Goal: Transaction & Acquisition: Subscribe to service/newsletter

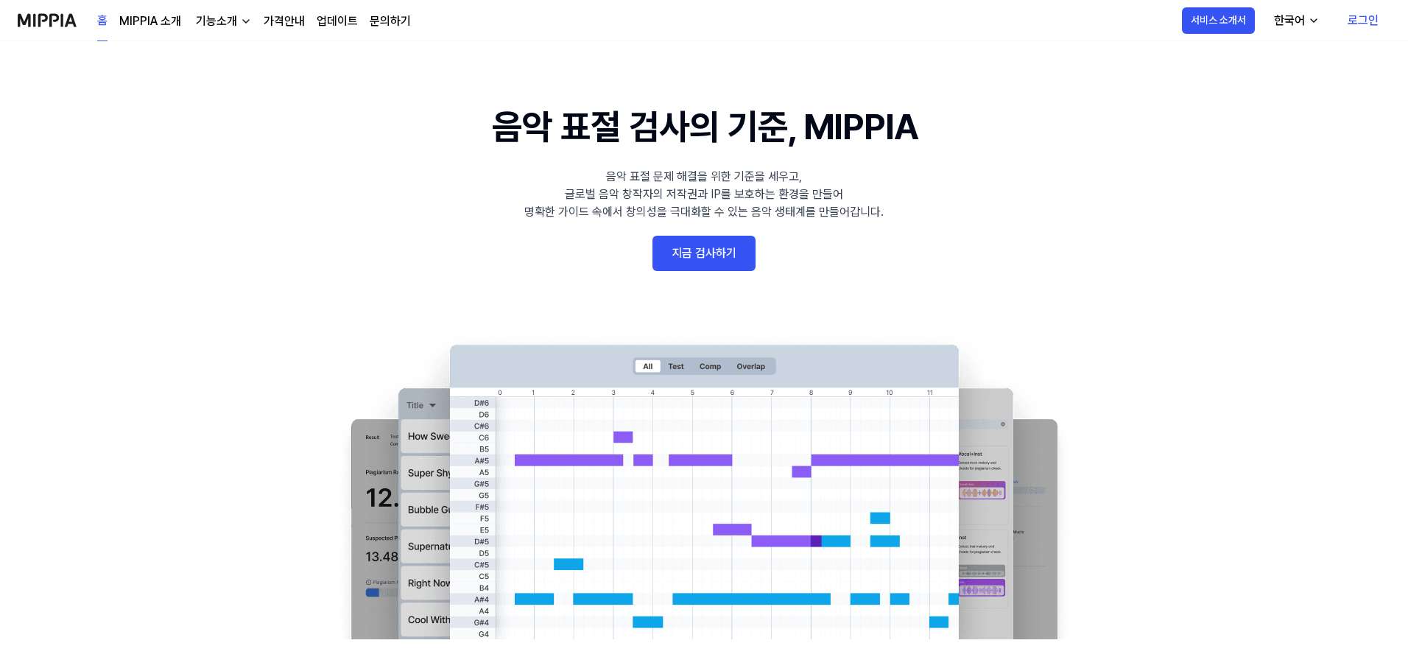
click at [712, 236] on link "지금 검사하기" at bounding box center [704, 253] width 103 height 35
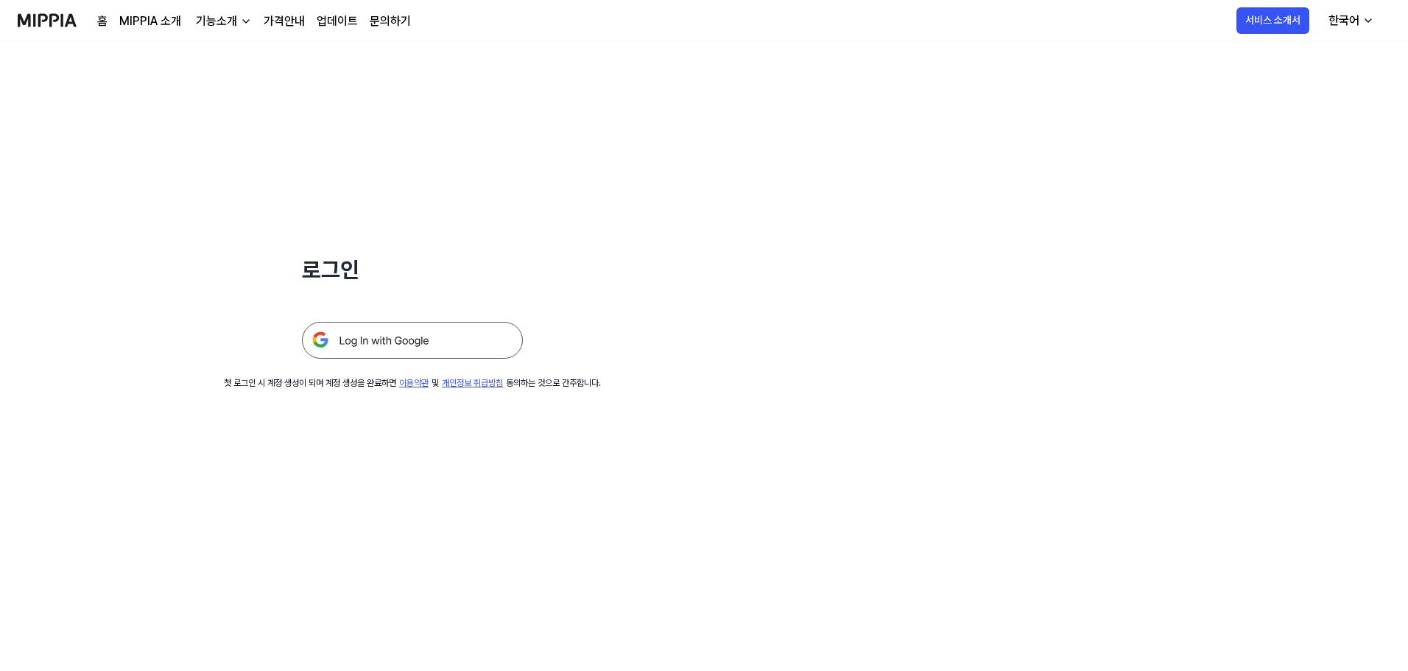
click at [428, 345] on img at bounding box center [412, 340] width 221 height 37
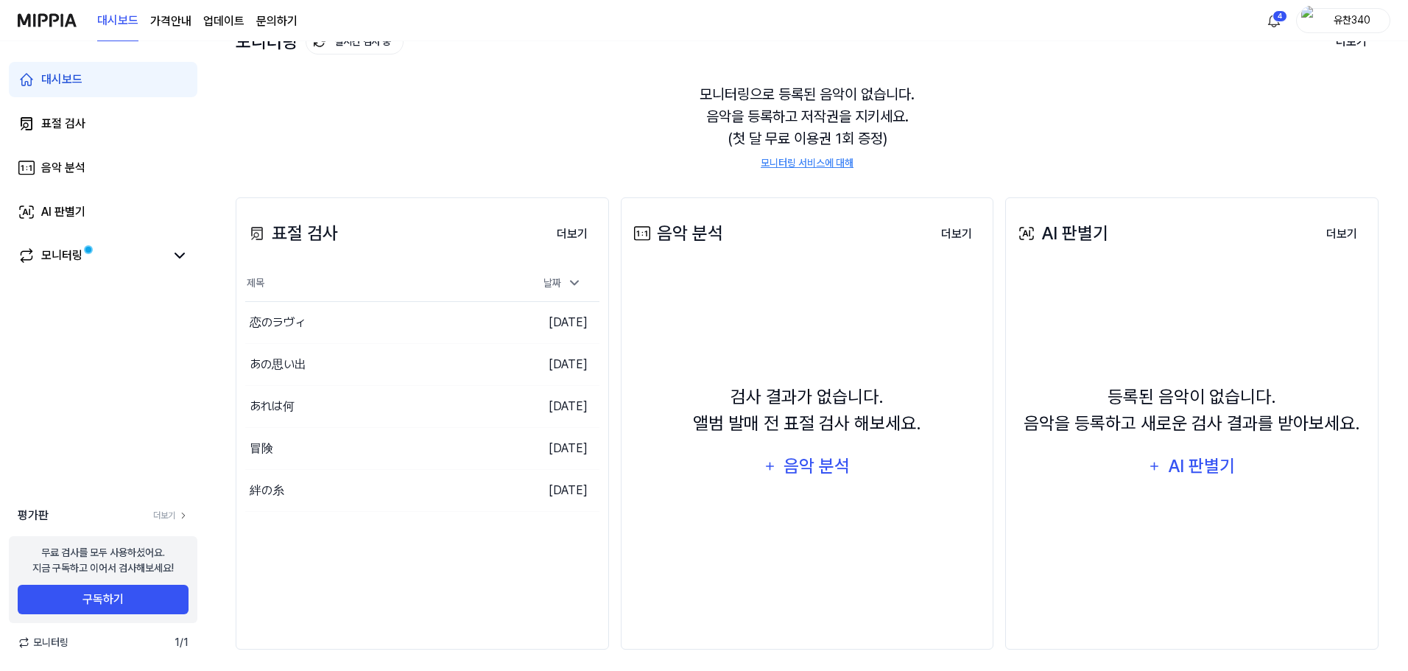
scroll to position [113, 0]
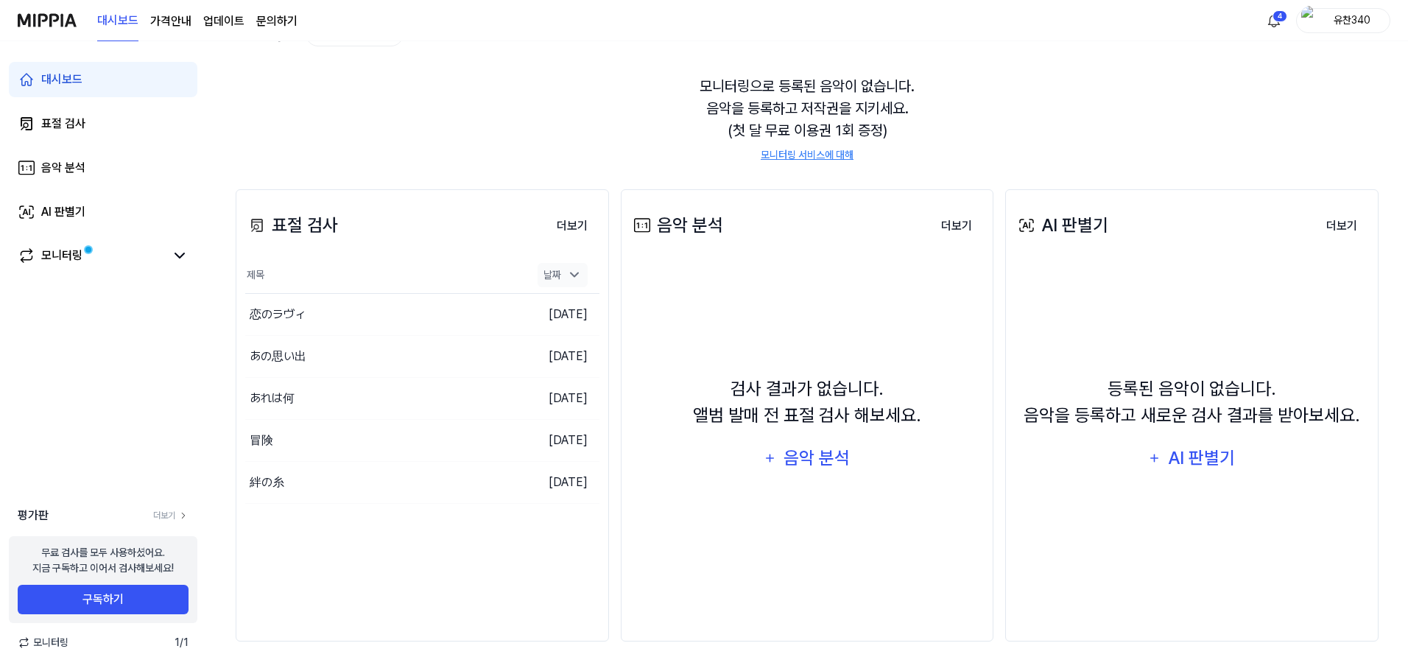
click at [569, 285] on div "날짜" at bounding box center [563, 275] width 50 height 24
click at [572, 275] on icon at bounding box center [574, 275] width 15 height 15
click at [94, 115] on link "표절 검사" at bounding box center [103, 123] width 189 height 35
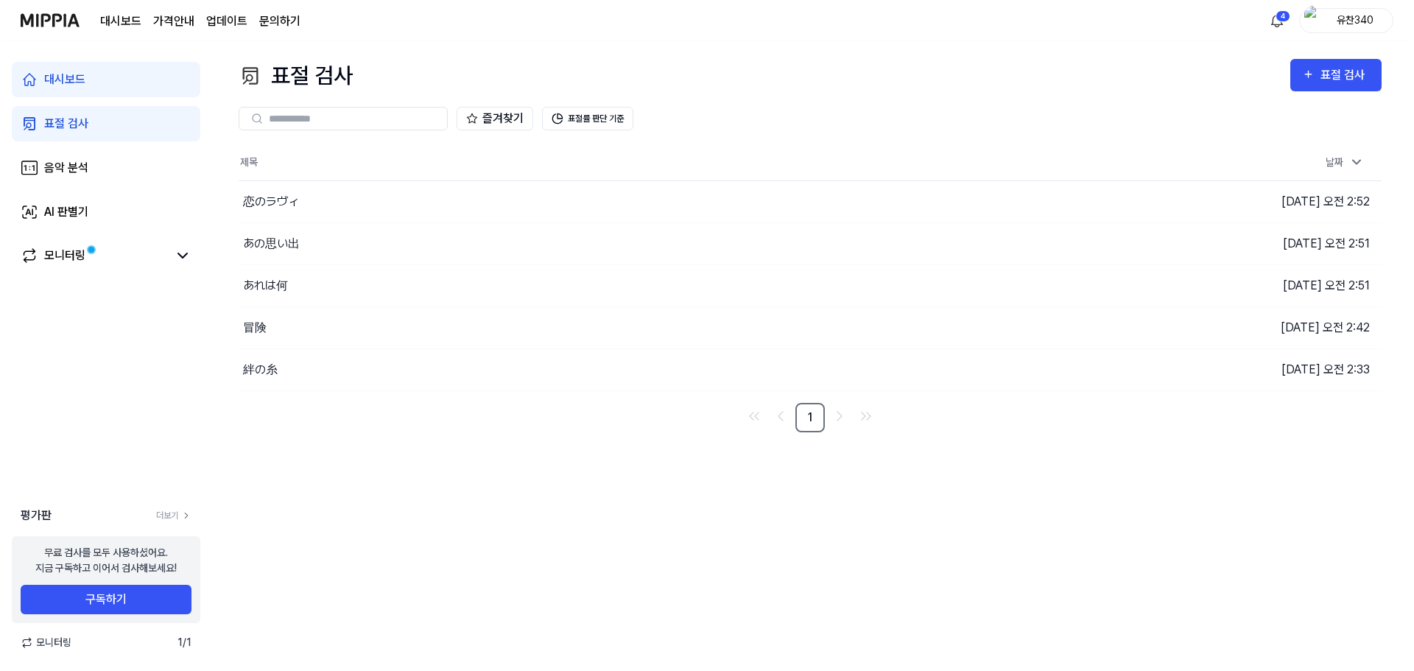
scroll to position [0, 0]
click at [1349, 60] on button "표절 검사" at bounding box center [1338, 75] width 91 height 32
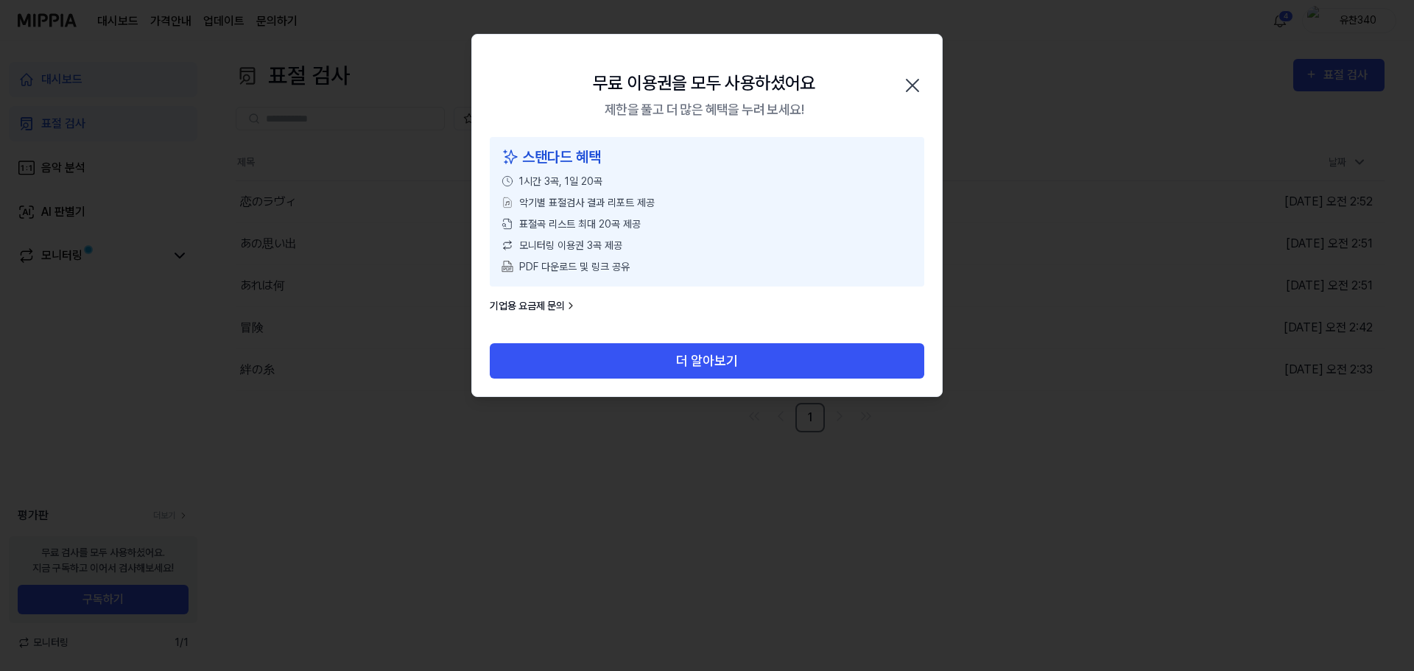
click at [929, 69] on div "무료 이용권을 모두 사용하셨어요 제한을 풀고 더 많은 혜택을 누려 보세요! 닫기" at bounding box center [707, 86] width 470 height 102
click at [921, 78] on icon "button" at bounding box center [913, 86] width 24 height 24
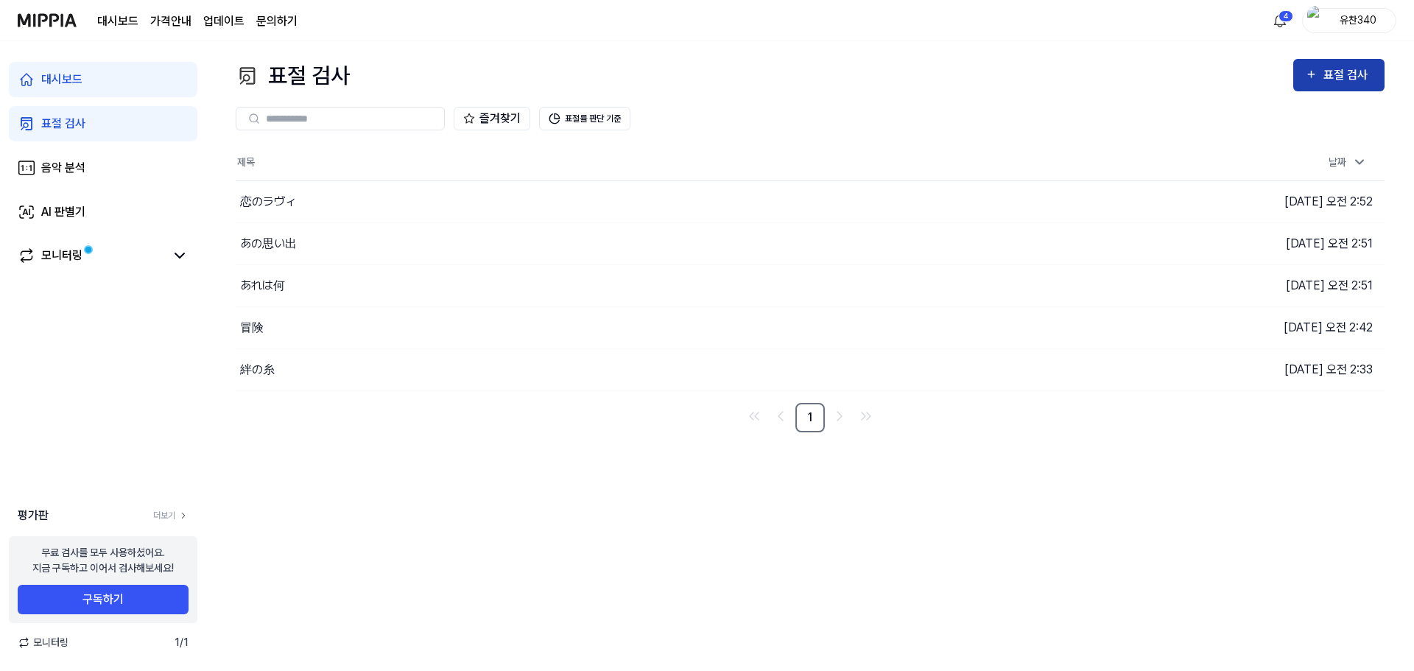
click at [1329, 69] on div "표절 검사" at bounding box center [1348, 75] width 49 height 19
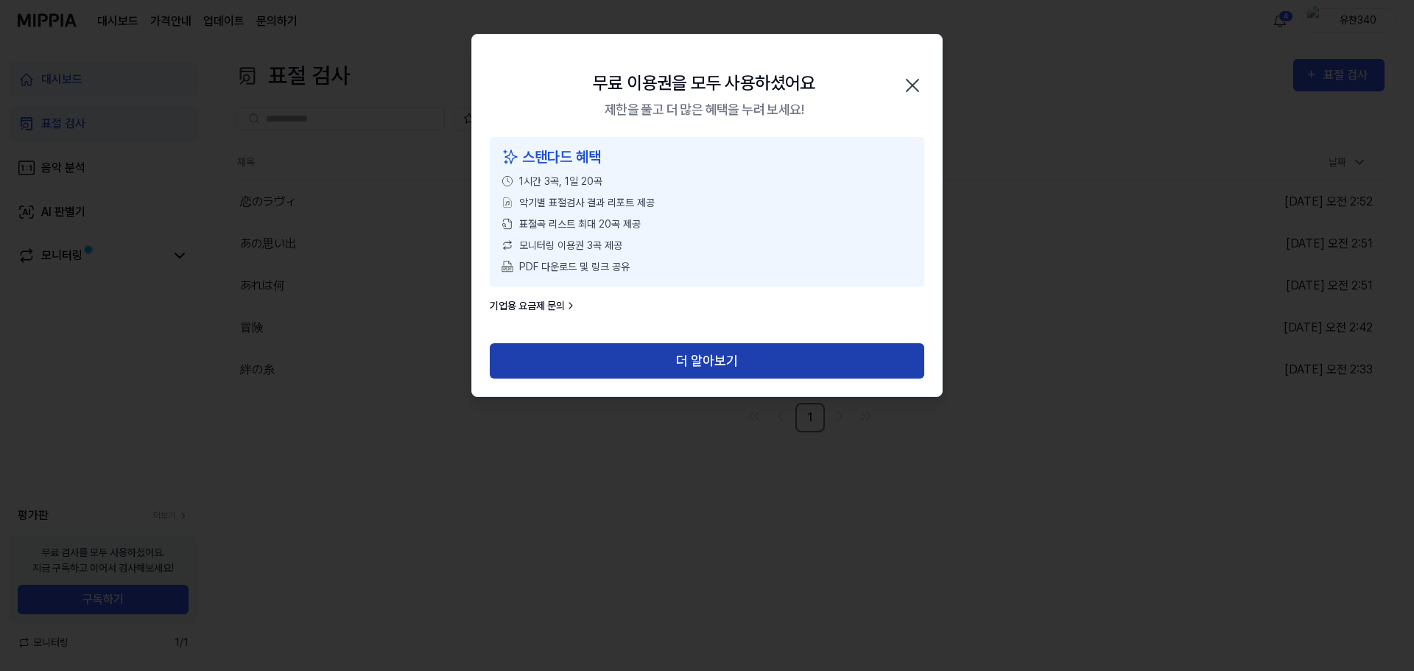
click at [755, 360] on button "더 알아보기" at bounding box center [707, 360] width 435 height 35
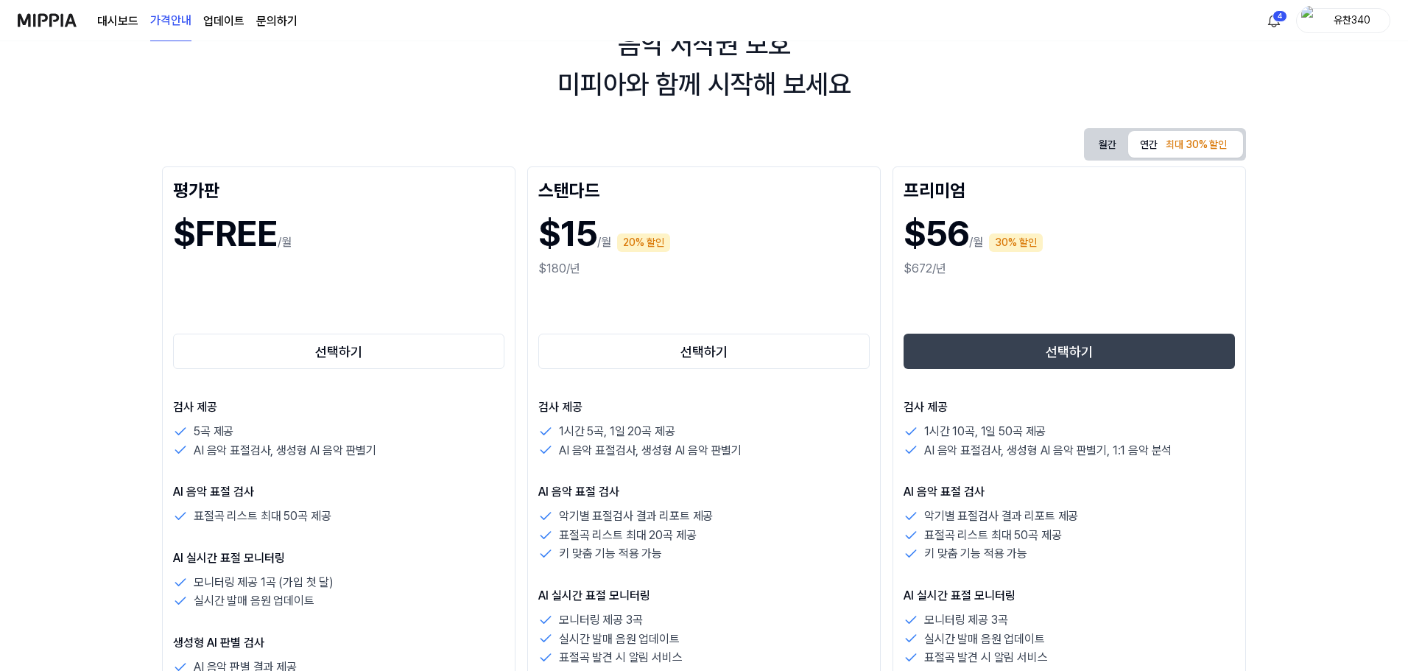
scroll to position [147, 0]
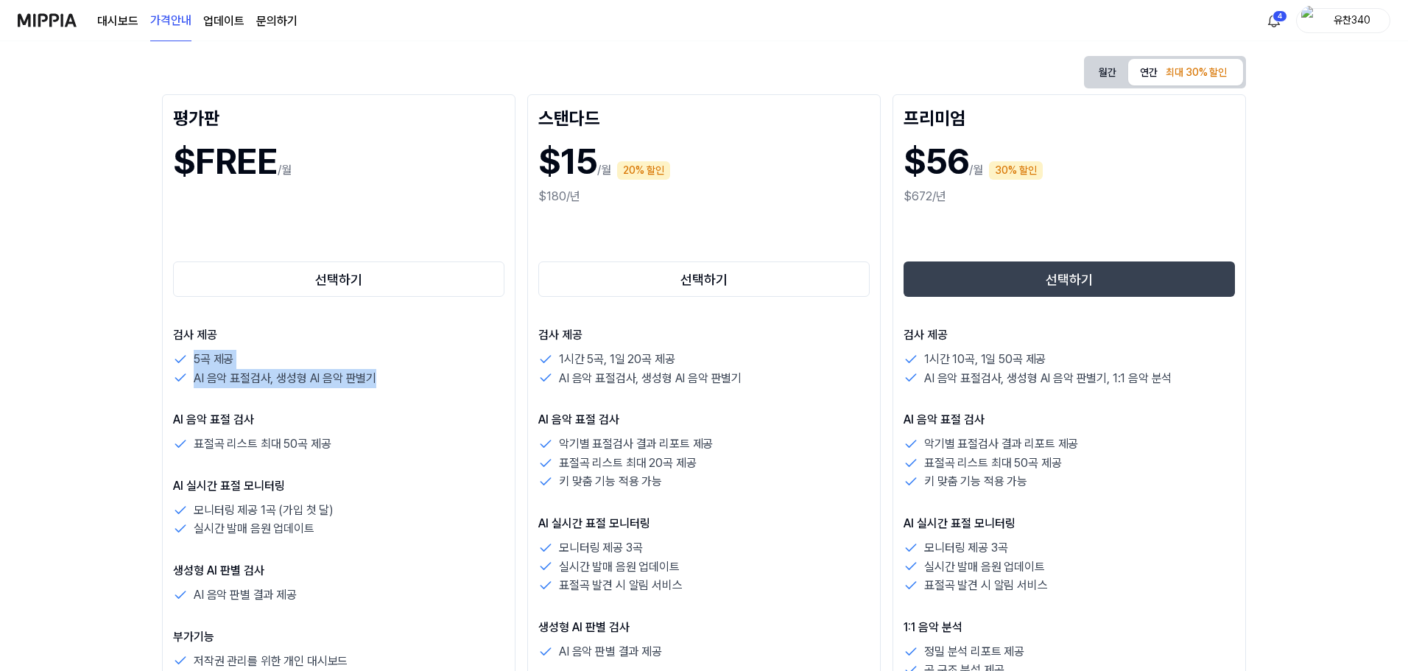
drag, startPoint x: 179, startPoint y: 359, endPoint x: 415, endPoint y: 378, distance: 236.5
click at [415, 378] on div "5곡 제공 AI 음악 표절검사, 생성형 AI 음악 판별기" at bounding box center [338, 369] width 331 height 38
click at [415, 378] on div "AI 음악 표절검사, 생성형 AI 음악 판별기" at bounding box center [338, 378] width 331 height 19
drag, startPoint x: 274, startPoint y: 371, endPoint x: 161, endPoint y: 348, distance: 115.0
click at [157, 348] on div "음악 저작권 보호 미피아와 함께 시작해 보세요 월간 연간 최대 30% 할인 평가판 $FREE /월 선택하기 검사 제공 5곡 제공 AI 음악 표…" at bounding box center [704, 209] width 1408 height 630
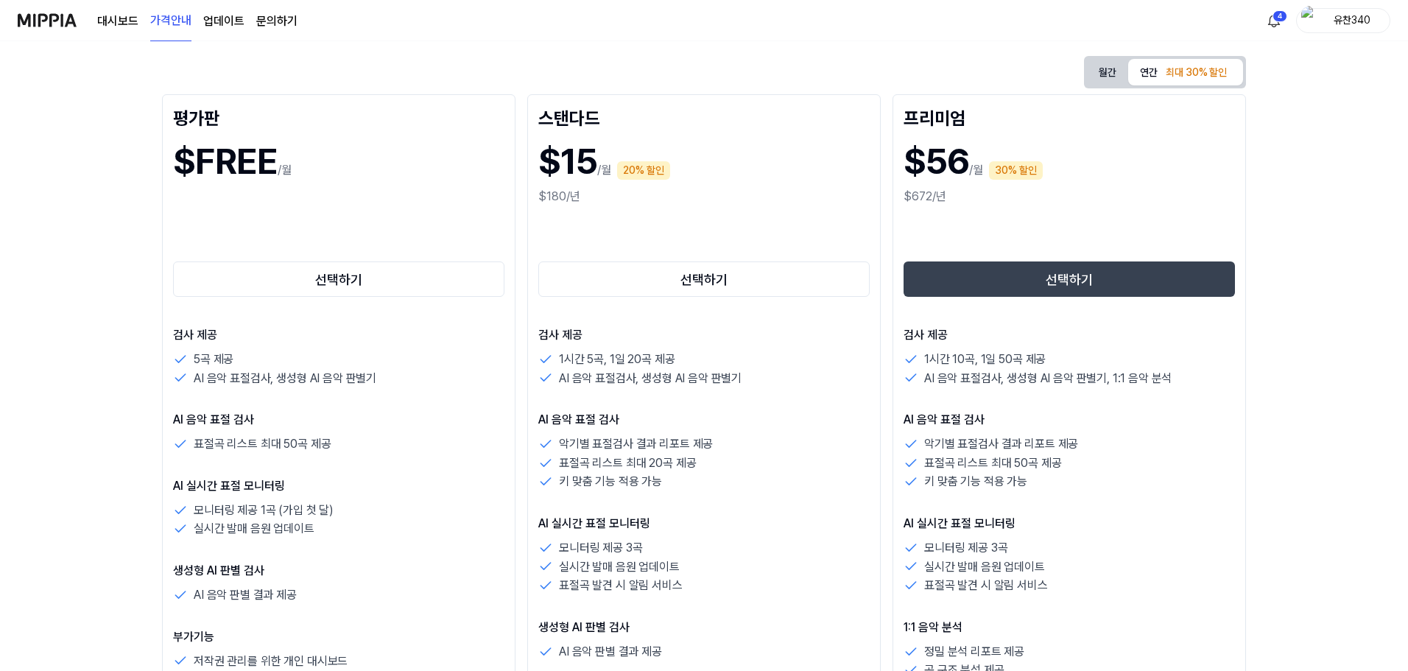
click at [186, 349] on div "검사 제공 5곡 제공 AI 음악 표절검사, 생성형 AI 음악 판별기" at bounding box center [338, 356] width 331 height 61
drag, startPoint x: 186, startPoint y: 349, endPoint x: 407, endPoint y: 379, distance: 223.7
click at [407, 379] on div "검사 제공 5곡 제공 AI 음악 표절검사, 생성형 AI 음악 판별기" at bounding box center [338, 356] width 331 height 61
click at [407, 379] on div "AI 음악 표절검사, 생성형 AI 음악 판별기" at bounding box center [338, 378] width 331 height 19
drag, startPoint x: 200, startPoint y: 502, endPoint x: 345, endPoint y: 545, distance: 150.6
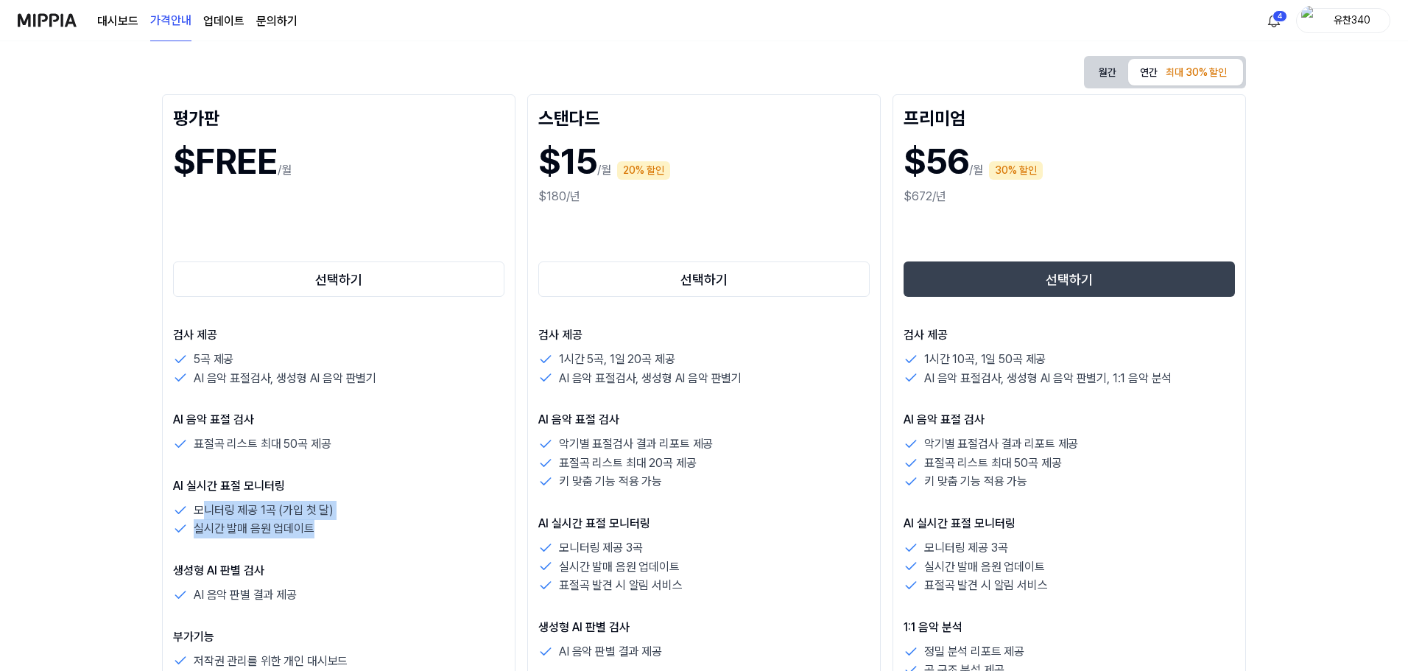
click at [345, 545] on div "검사 제공 5곡 제공 AI 음악 표절검사, 생성형 AI 음악 판별기 AI 음악 표절 검사 표절곡 리스트 최대 50곡 제공 AI 실시간 표절 모…" at bounding box center [338, 498] width 331 height 344
click at [407, 356] on div "5곡 제공" at bounding box center [338, 359] width 331 height 19
